Goal: Task Accomplishment & Management: Complete application form

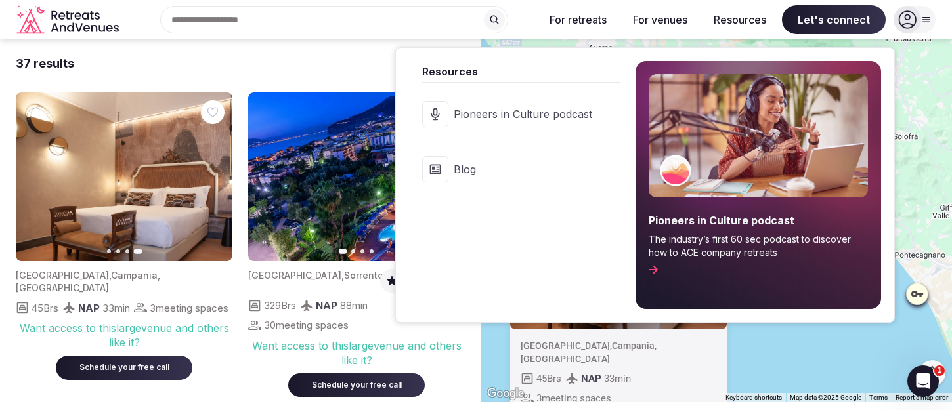
scroll to position [2411, 0]
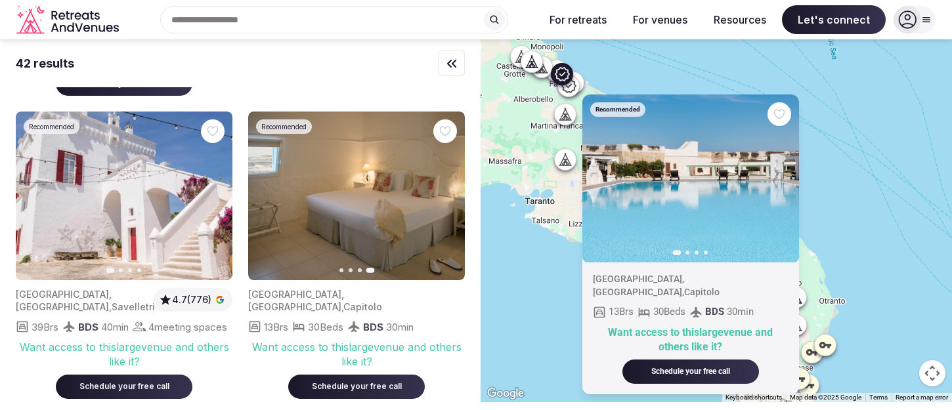
scroll to position [299, 0]
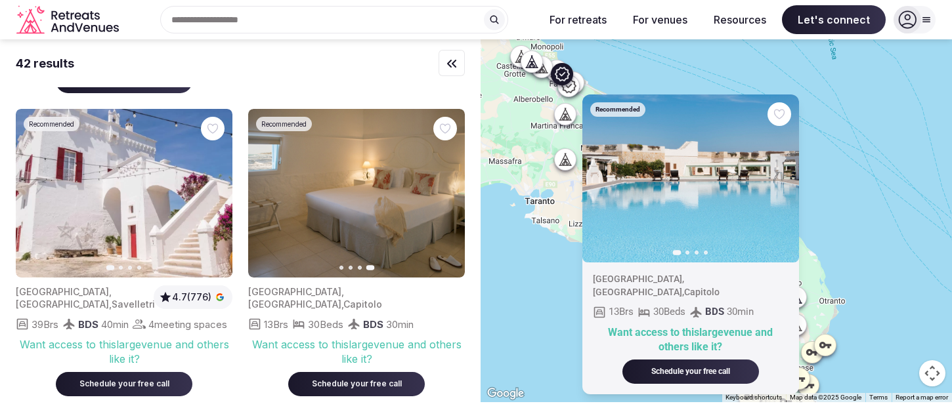
click at [832, 142] on div "Recommended Previous slide Next slide Italy , Puglia , Capitolo 13 Brs 30 Beds …" at bounding box center [716, 220] width 471 height 363
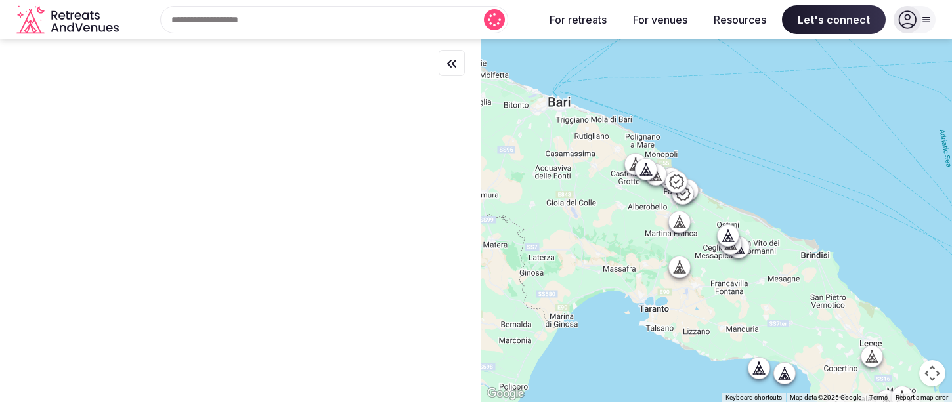
scroll to position [0, 0]
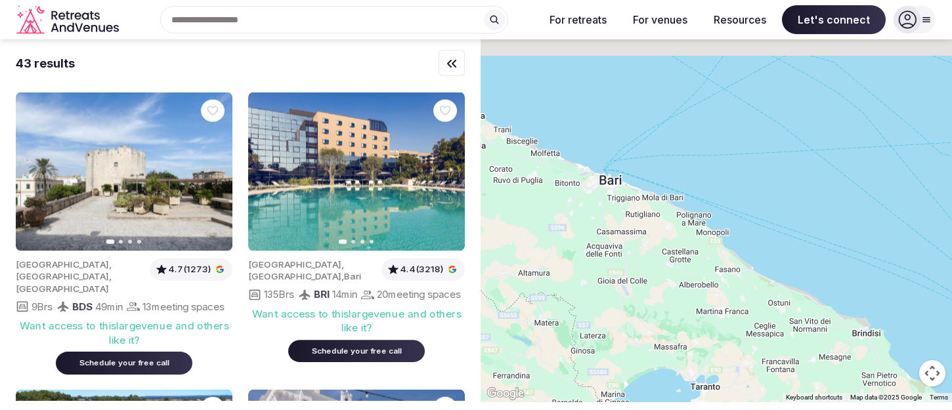
drag, startPoint x: 676, startPoint y: 181, endPoint x: 843, endPoint y: 368, distance: 251.1
click at [843, 368] on div at bounding box center [716, 220] width 471 height 363
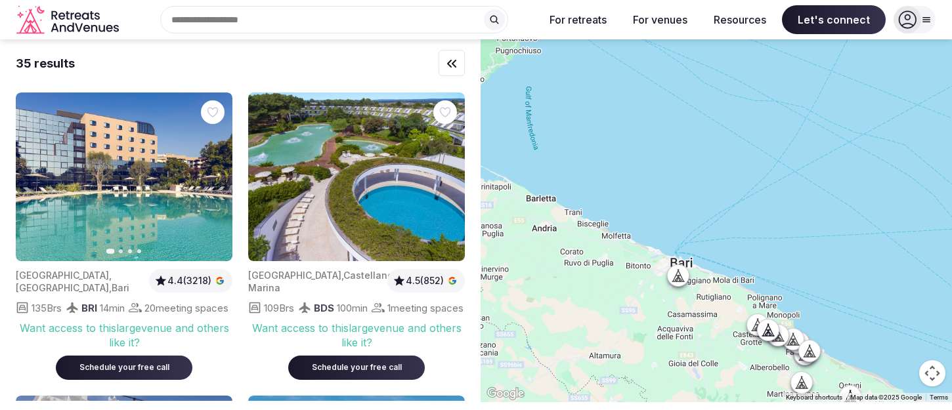
drag, startPoint x: 668, startPoint y: 259, endPoint x: 741, endPoint y: 344, distance: 111.7
click at [741, 344] on div at bounding box center [716, 220] width 471 height 363
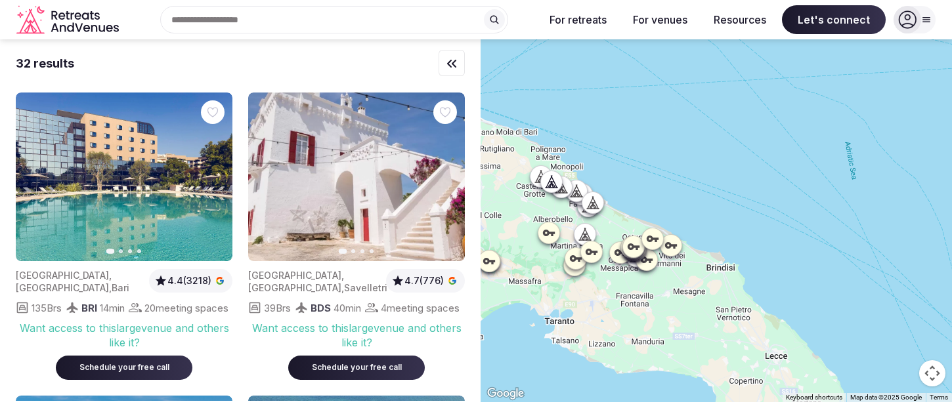
drag, startPoint x: 731, startPoint y: 342, endPoint x: 508, endPoint y: 194, distance: 267.5
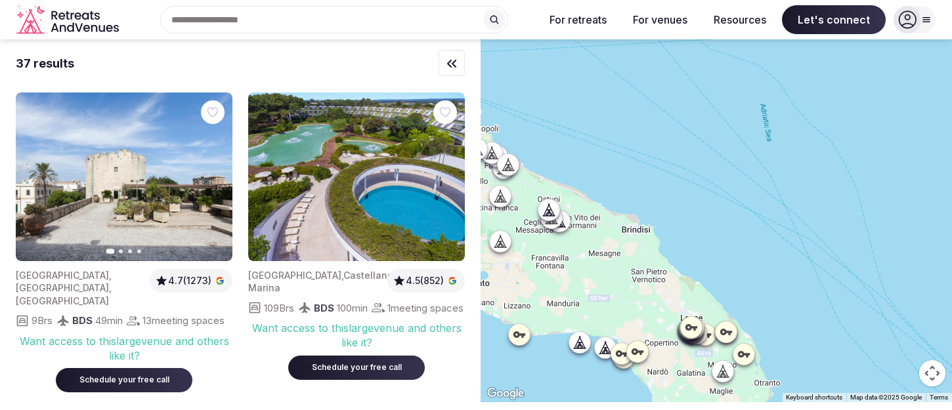
drag, startPoint x: 726, startPoint y: 314, endPoint x: 637, endPoint y: 273, distance: 98.1
click at [637, 274] on div at bounding box center [716, 220] width 471 height 363
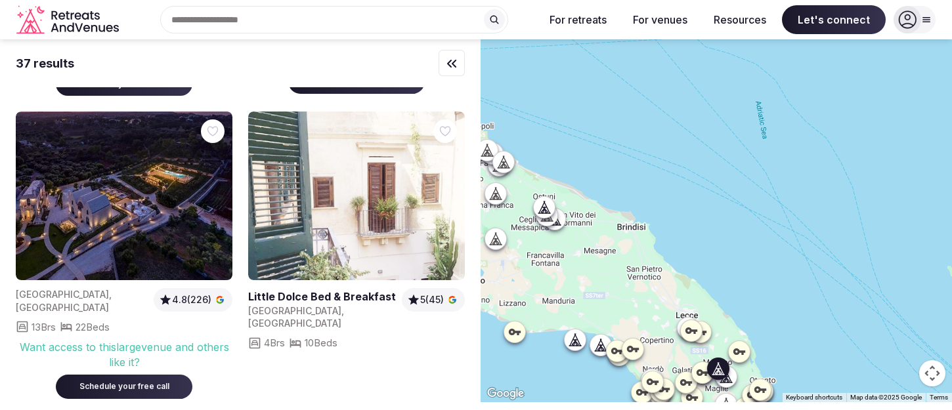
scroll to position [1227, 0]
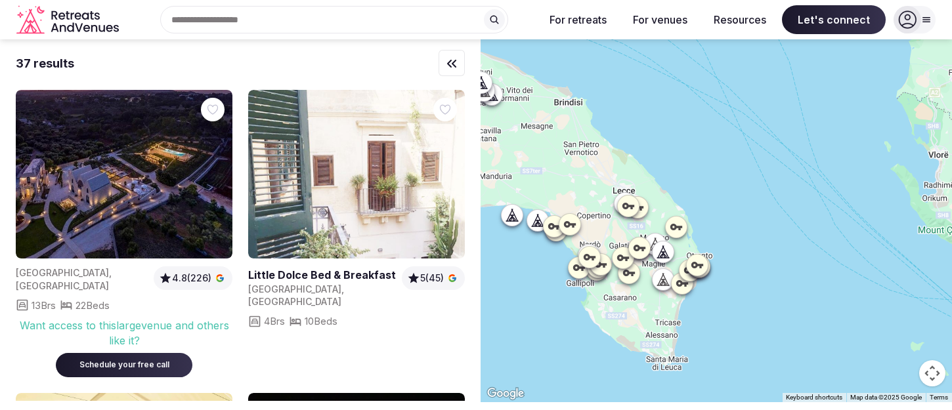
drag, startPoint x: 569, startPoint y: 288, endPoint x: 505, endPoint y: 163, distance: 140.9
click at [505, 163] on div at bounding box center [716, 220] width 471 height 363
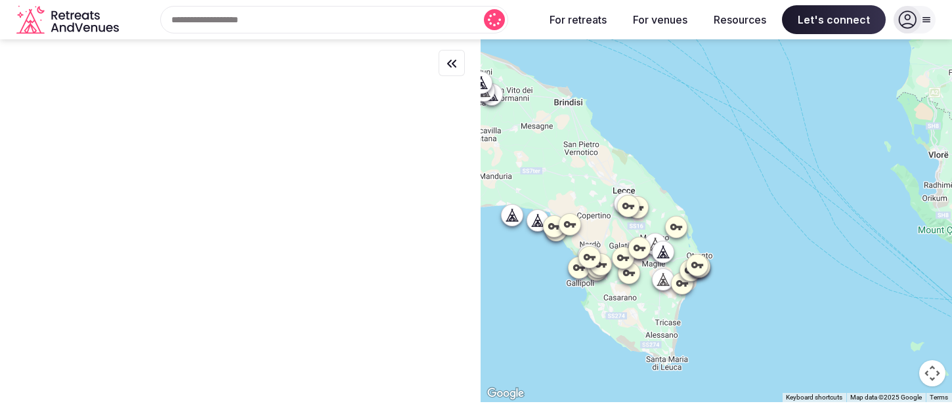
scroll to position [0, 0]
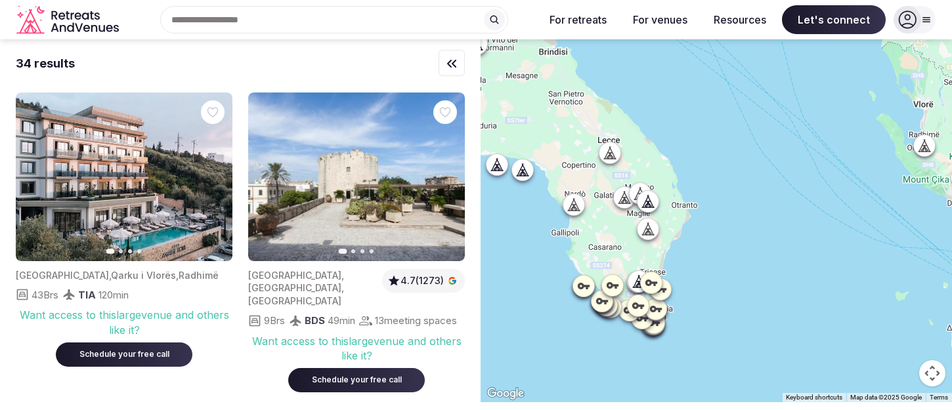
drag, startPoint x: 653, startPoint y: 304, endPoint x: 637, endPoint y: 251, distance: 55.7
click at [637, 251] on div at bounding box center [716, 220] width 471 height 363
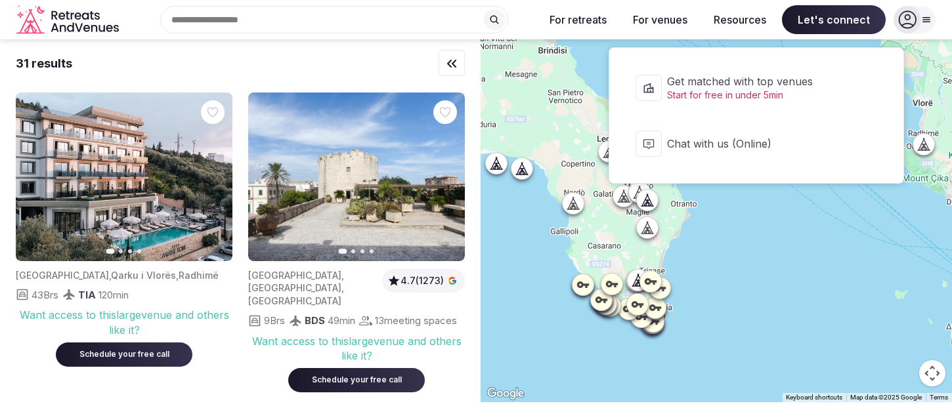
click at [783, 91] on span "Start for free in under 5min" at bounding box center [765, 95] width 196 height 13
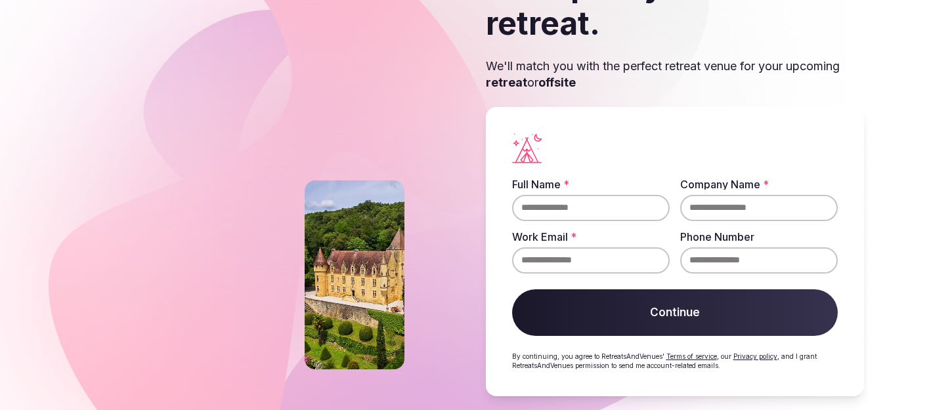
scroll to position [117, 0]
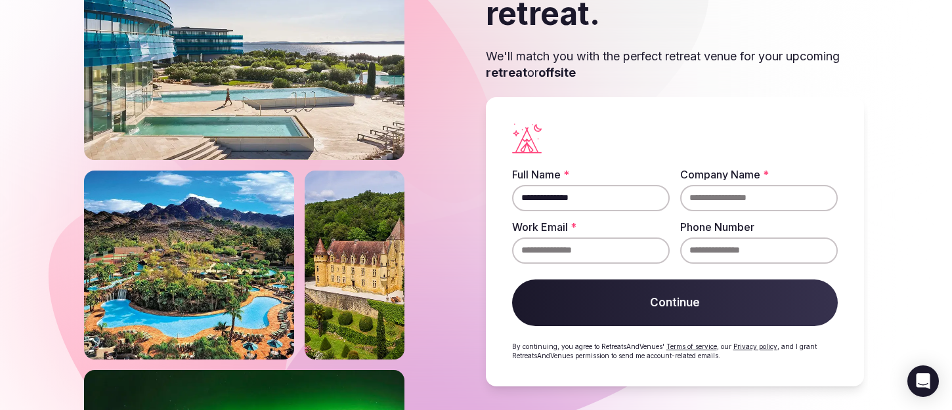
type input "**********"
click at [635, 301] on button "Continue" at bounding box center [675, 303] width 326 height 47
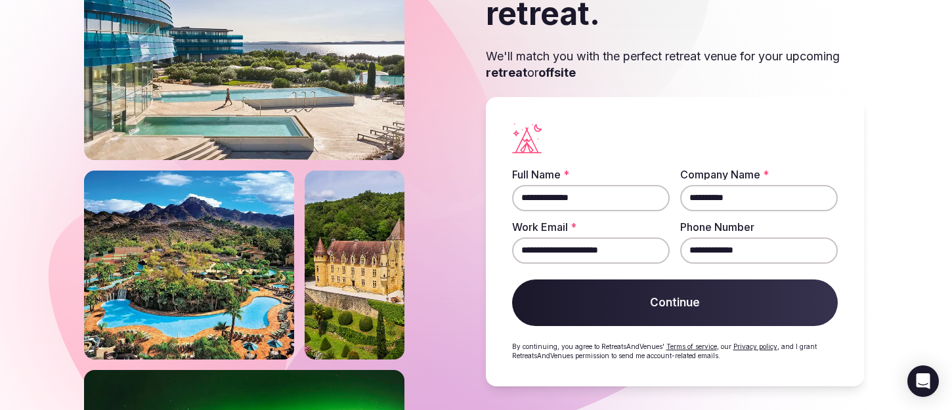
scroll to position [103, 0]
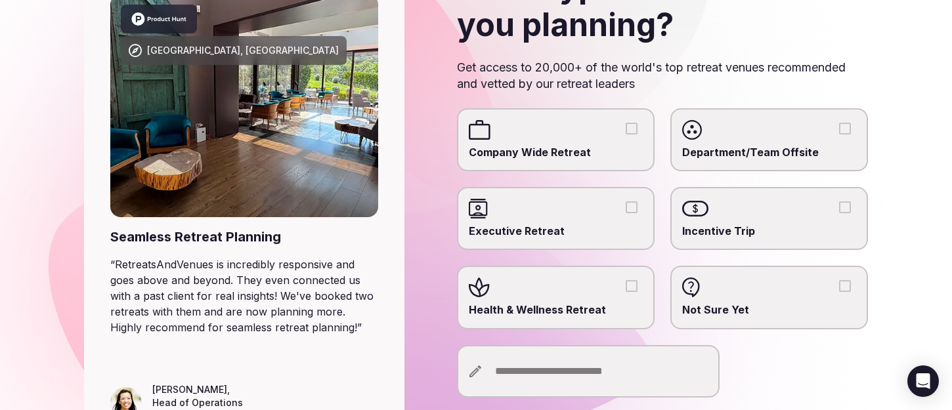
scroll to position [147, 0]
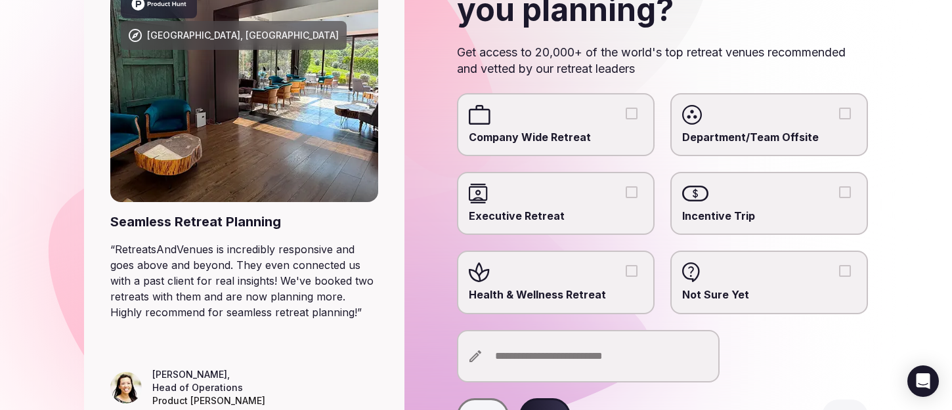
click at [616, 284] on label "Health & Wellness Retreat" at bounding box center [556, 282] width 198 height 63
click at [626, 277] on button "Health & Wellness Retreat" at bounding box center [632, 271] width 12 height 12
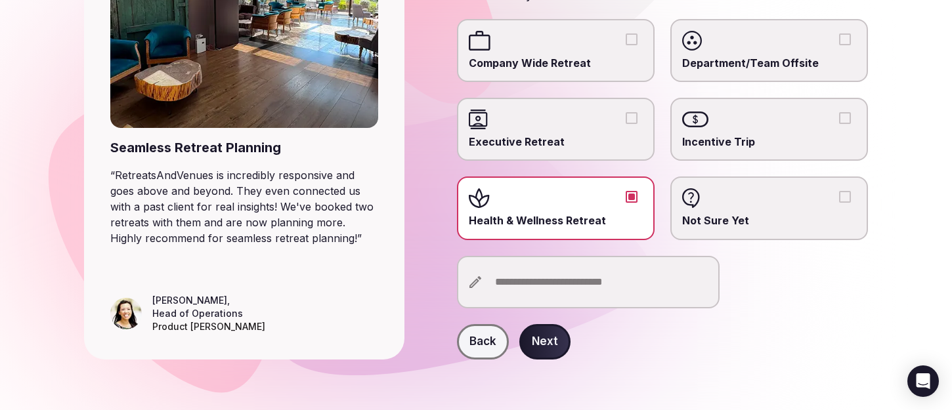
scroll to position [221, 0]
click at [587, 284] on input "text" at bounding box center [588, 283] width 263 height 53
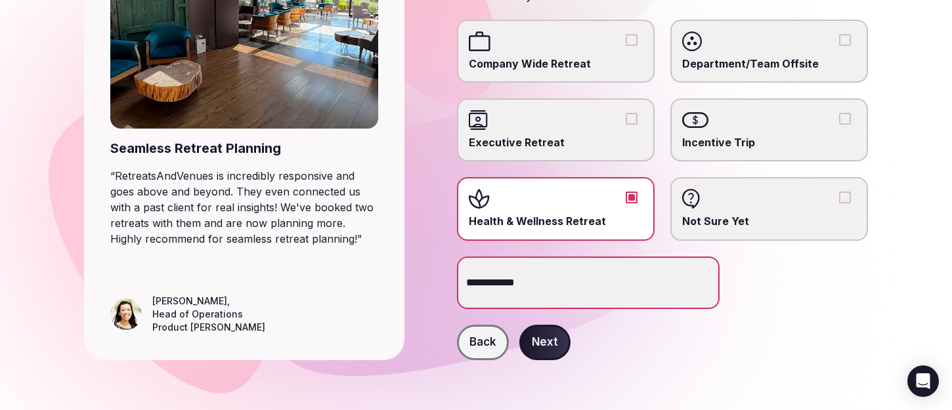
type input "**********"
click at [555, 345] on button "Next" at bounding box center [544, 342] width 51 height 35
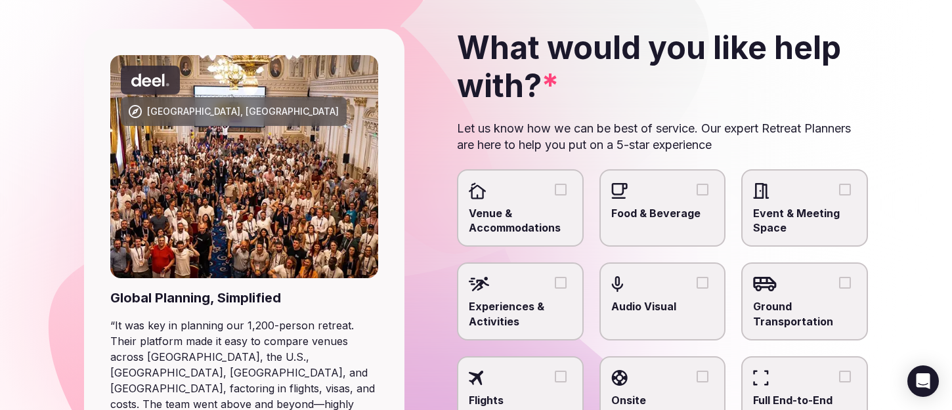
scroll to position [75, 0]
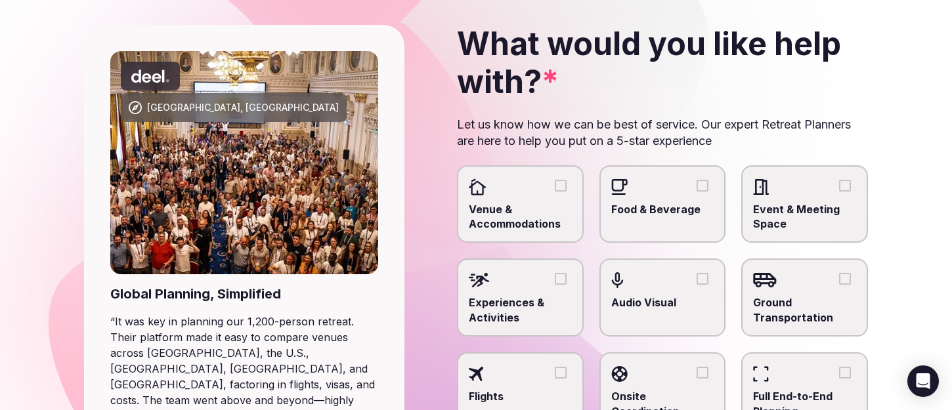
click at [538, 204] on span "Venue & Accommodations" at bounding box center [520, 217] width 103 height 30
click at [555, 192] on button "Venue & Accommodations" at bounding box center [561, 186] width 12 height 12
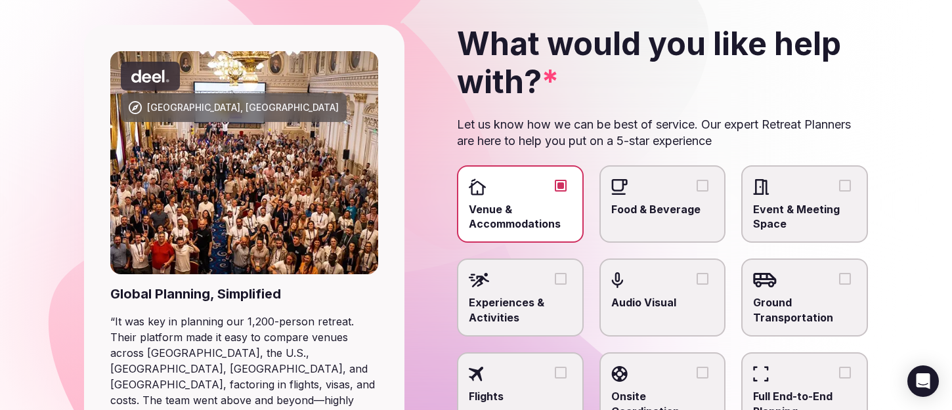
click at [779, 212] on span "Event & Meeting Space" at bounding box center [804, 217] width 103 height 30
click at [839, 192] on button "Event & Meeting Space" at bounding box center [845, 186] width 12 height 12
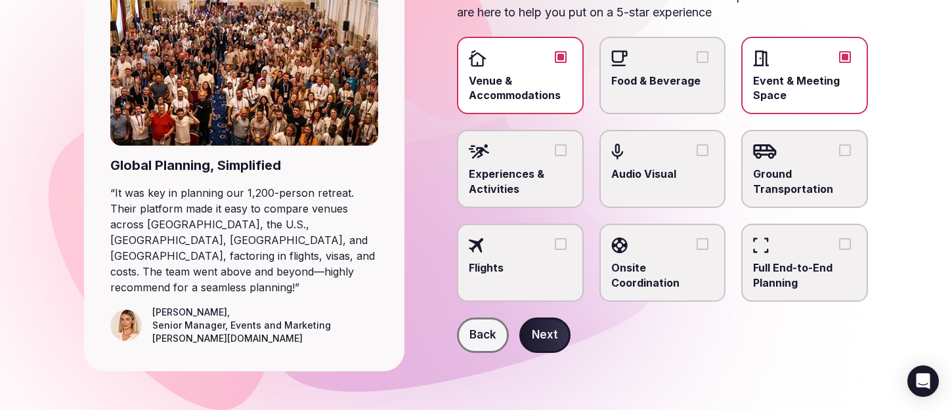
scroll to position [202, 0]
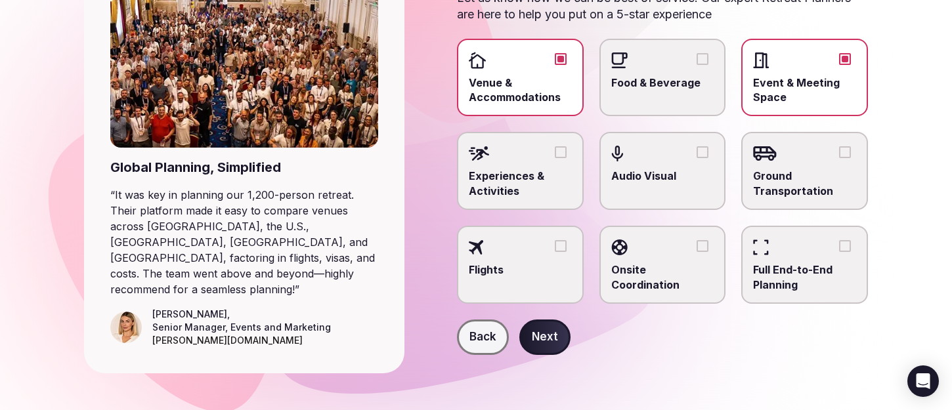
click at [539, 340] on button "Next" at bounding box center [544, 337] width 51 height 35
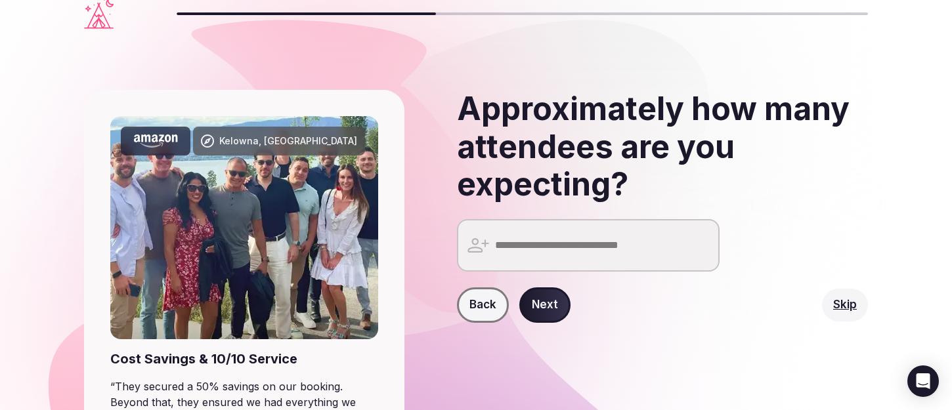
scroll to position [11, 0]
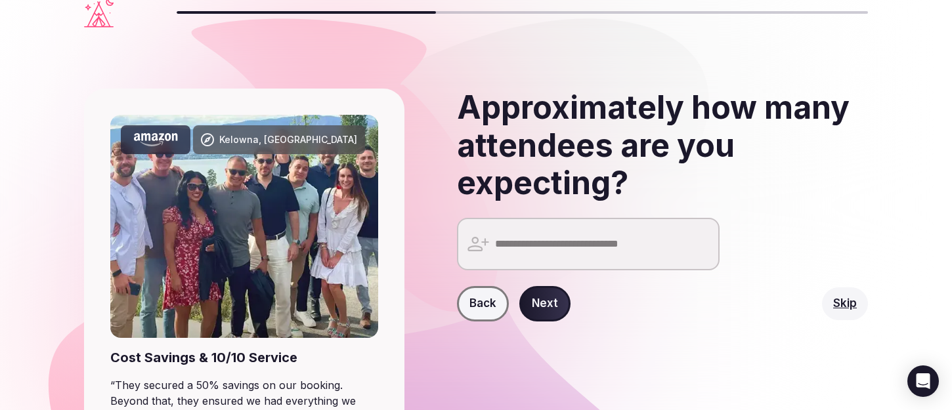
click at [555, 248] on input "number" at bounding box center [588, 244] width 263 height 53
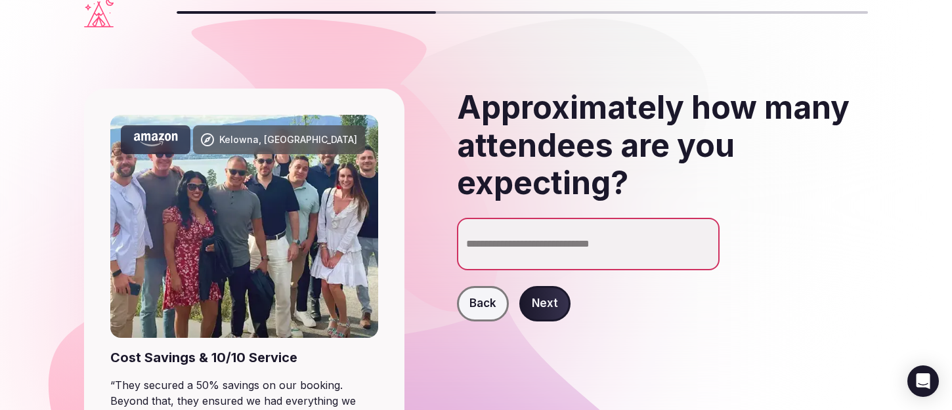
type input "*"
type input "**"
click at [561, 307] on button "Next" at bounding box center [544, 303] width 51 height 35
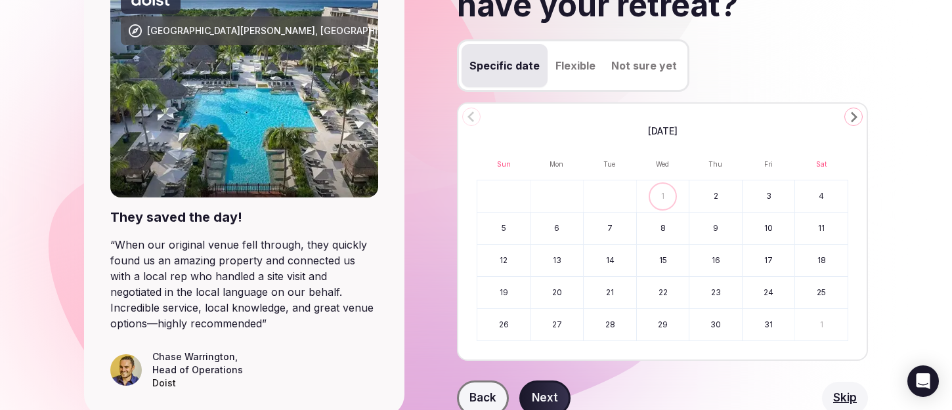
scroll to position [133, 0]
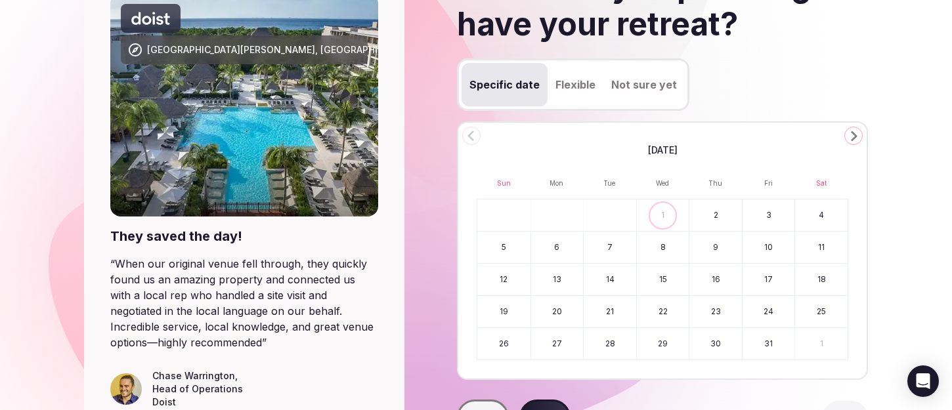
click at [853, 140] on polygon "Go to the Next Month" at bounding box center [854, 136] width 7 height 11
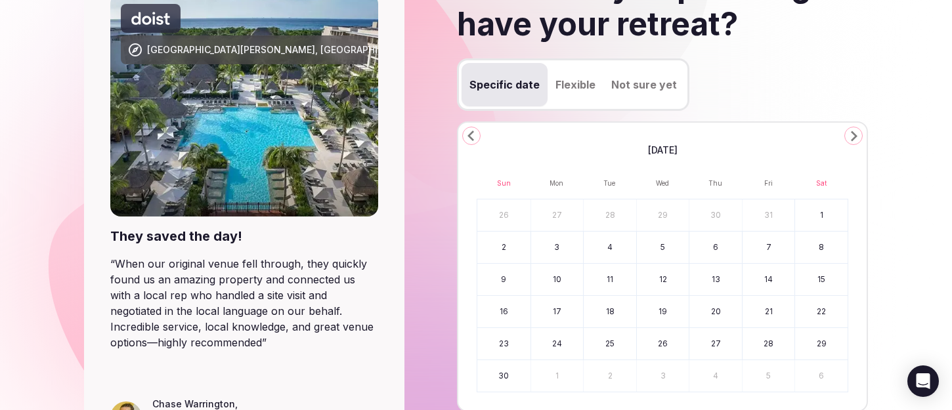
click at [853, 140] on polygon "Go to the Next Month" at bounding box center [854, 136] width 7 height 11
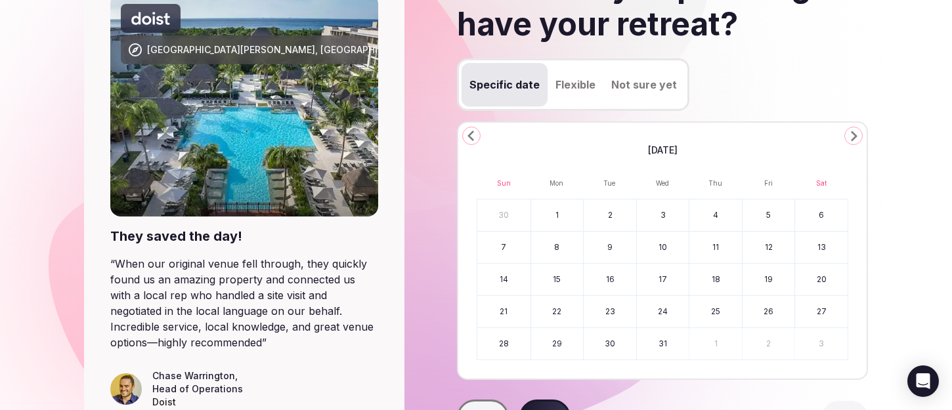
click at [853, 140] on polygon "Go to the Next Month" at bounding box center [854, 136] width 7 height 11
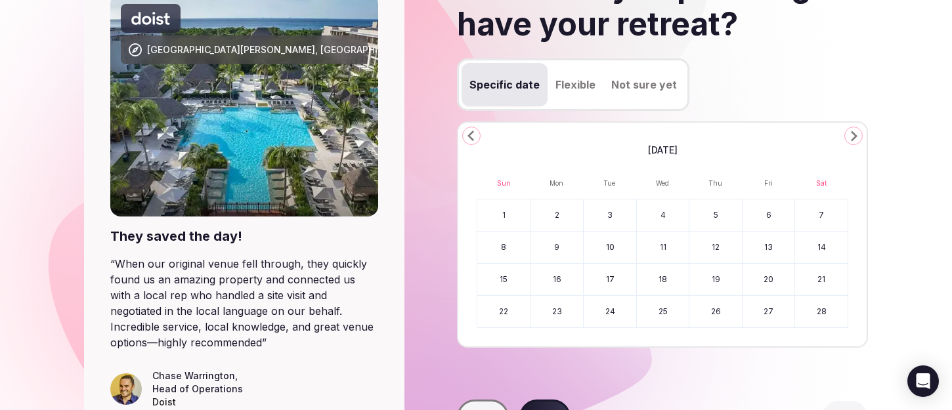
click at [853, 140] on polygon "Go to the Next Month" at bounding box center [854, 136] width 7 height 11
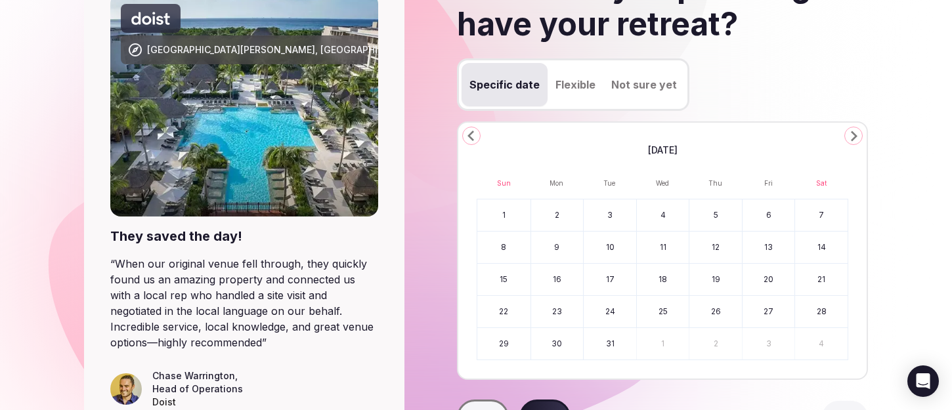
click at [853, 140] on polygon "Go to the Next Month" at bounding box center [854, 136] width 7 height 11
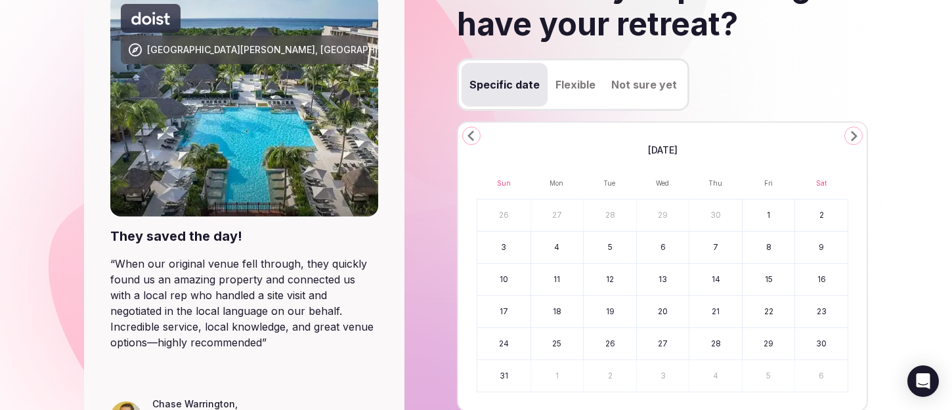
click at [853, 140] on polygon "Go to the Next Month" at bounding box center [854, 136] width 7 height 11
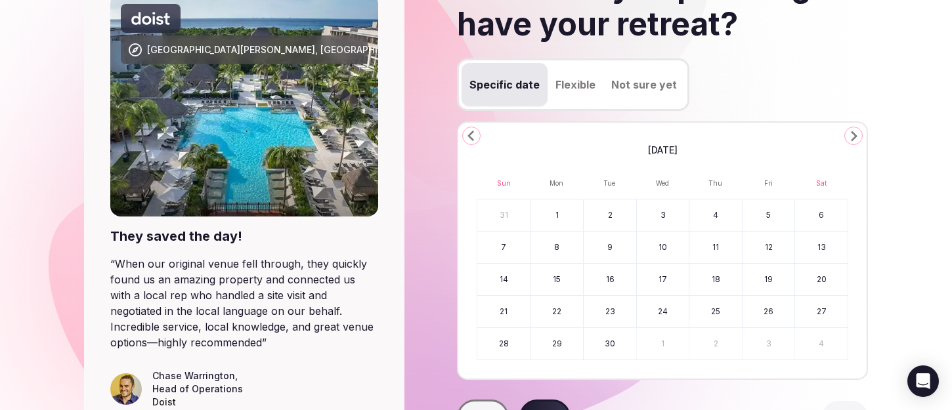
click at [464, 139] on icon "Go to the Previous Month" at bounding box center [472, 136] width 16 height 16
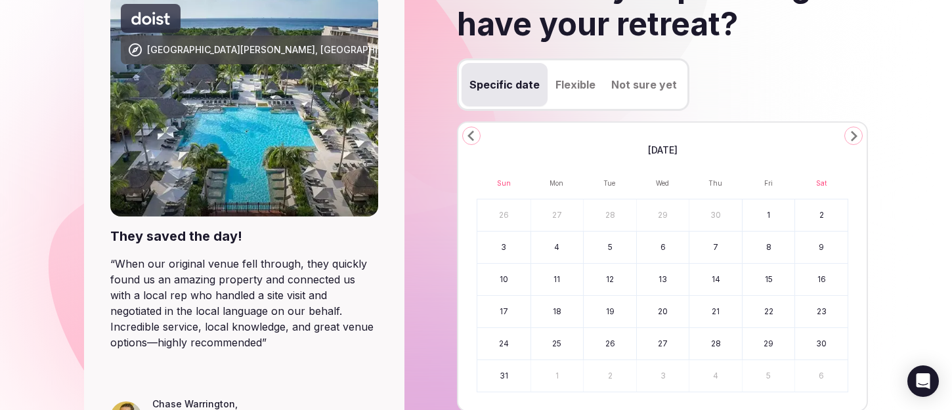
click at [823, 254] on button "9" at bounding box center [821, 248] width 53 height 32
click at [823, 282] on button "16" at bounding box center [821, 280] width 53 height 32
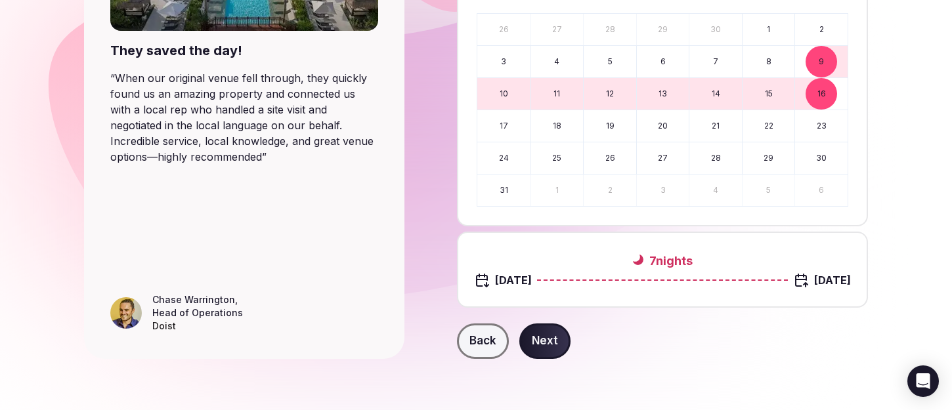
scroll to position [313, 0]
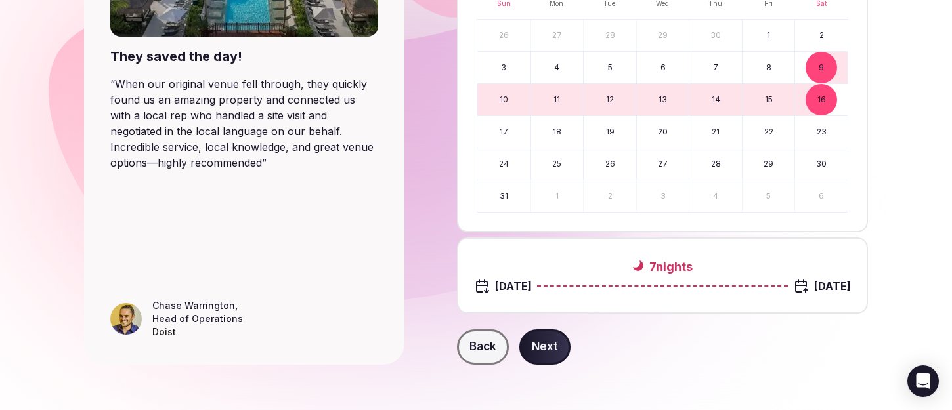
click at [558, 345] on button "Next" at bounding box center [544, 347] width 51 height 35
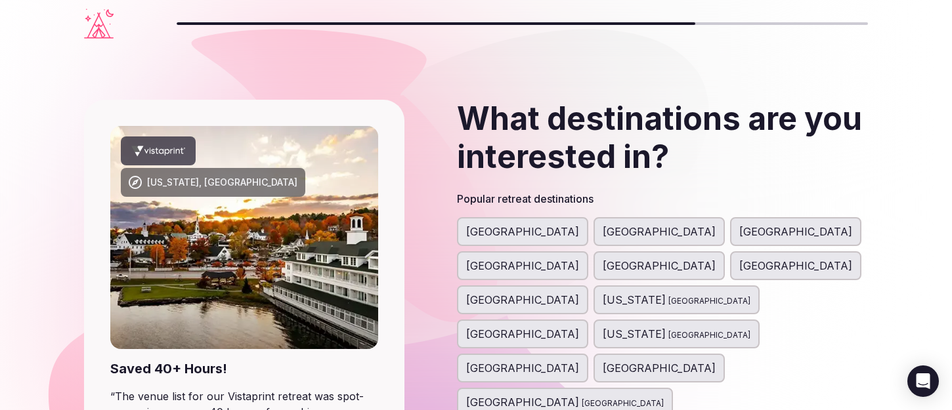
click at [579, 258] on span "[GEOGRAPHIC_DATA]" at bounding box center [522, 266] width 113 height 16
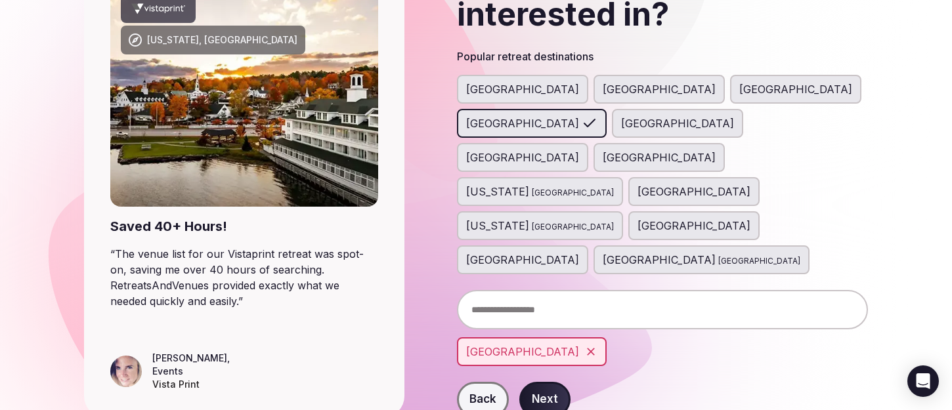
scroll to position [144, 0]
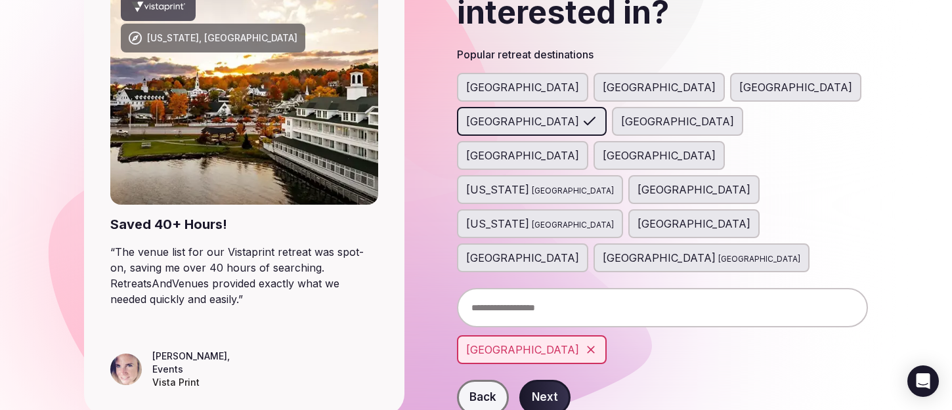
click at [536, 288] on input "text" at bounding box center [662, 307] width 411 height 39
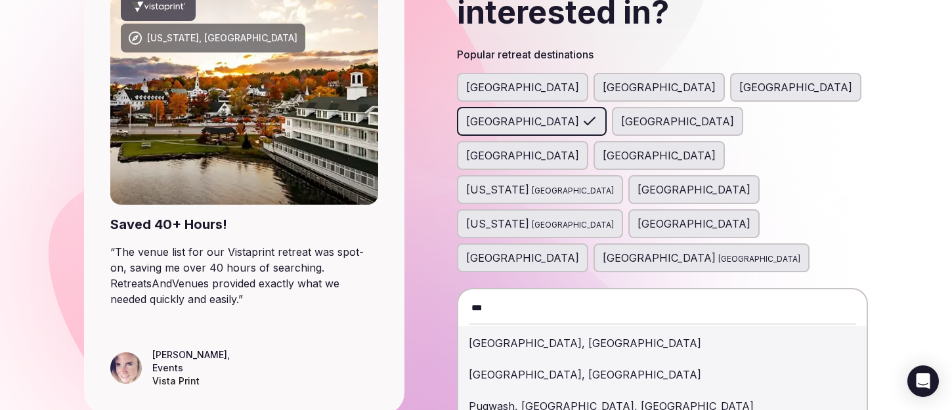
type input "***"
click at [517, 328] on div "Puglia, Italy" at bounding box center [662, 344] width 387 height 32
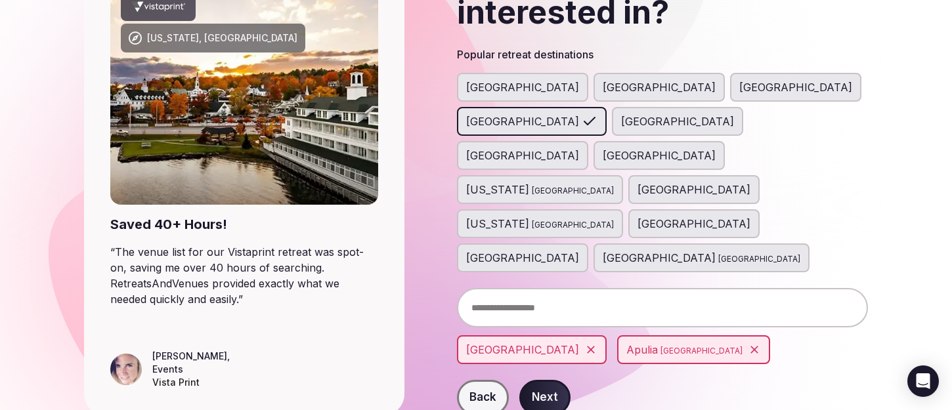
click at [559, 288] on input "text" at bounding box center [662, 307] width 411 height 39
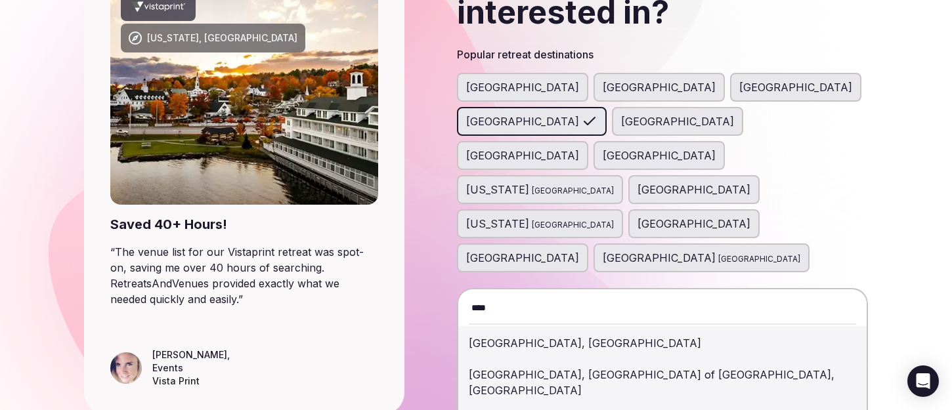
scroll to position [145, 0]
type input "****"
click at [572, 358] on div "Naples, Metropolitan City of Naples, Italy" at bounding box center [662, 381] width 387 height 47
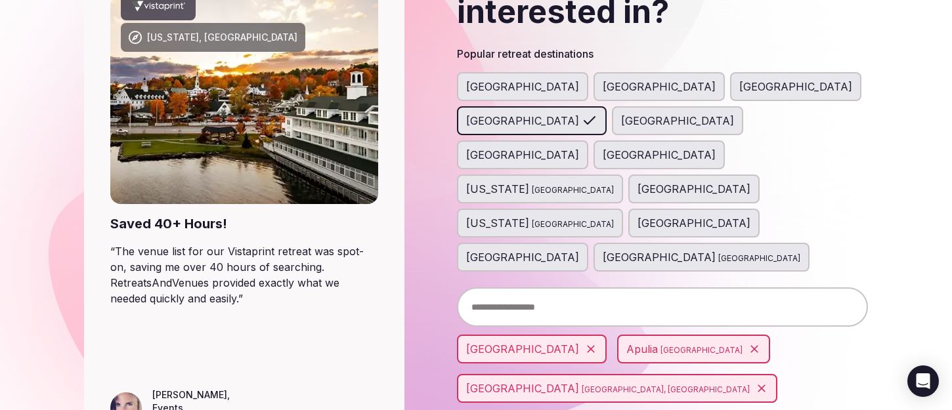
click at [568, 288] on input "text" at bounding box center [662, 307] width 411 height 39
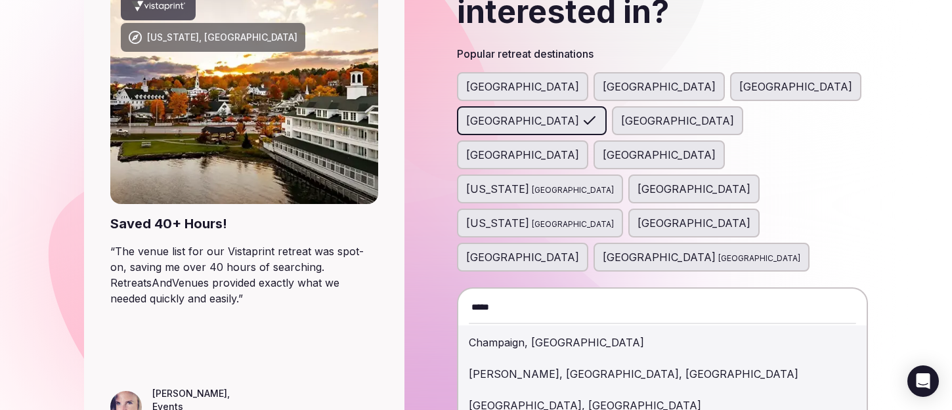
scroll to position [159, 0]
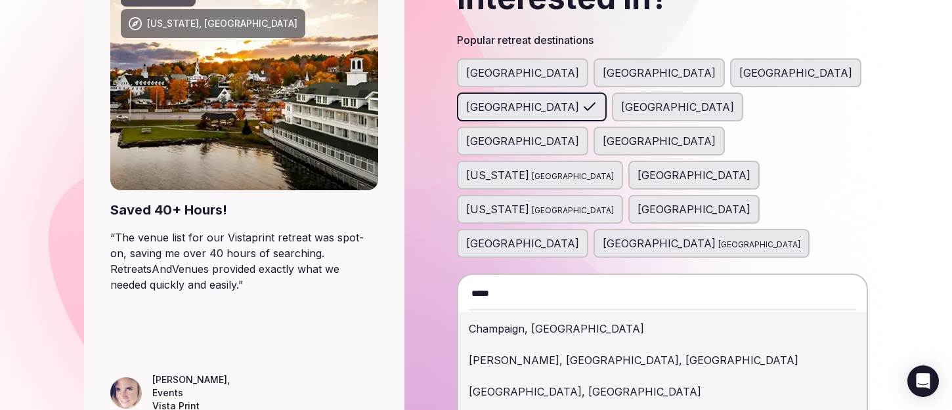
type input "*****"
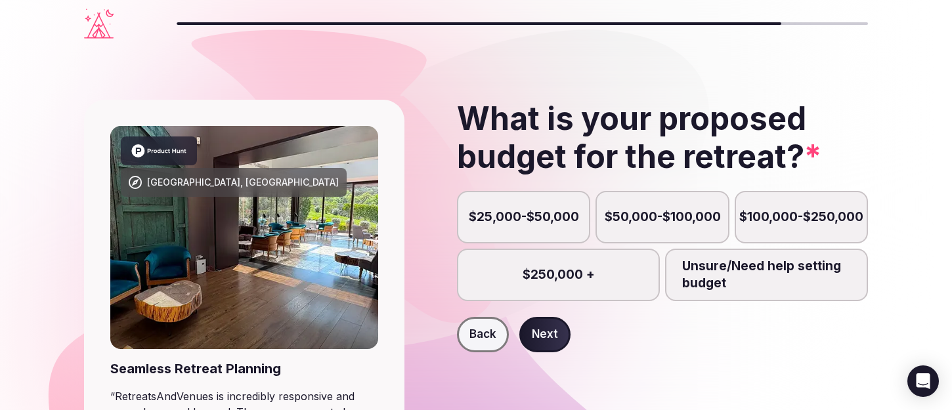
click at [571, 229] on label "$25,000-$50,000" at bounding box center [523, 217] width 133 height 53
click at [536, 229] on button "$25,000-$50,000" at bounding box center [529, 224] width 13 height 13
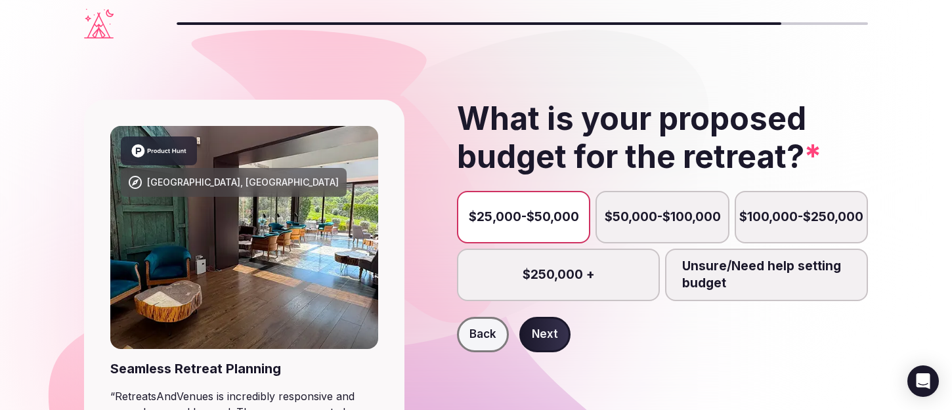
scroll to position [12, 0]
click at [554, 329] on button "Next" at bounding box center [544, 334] width 51 height 35
